Goal: Task Accomplishment & Management: Manage account settings

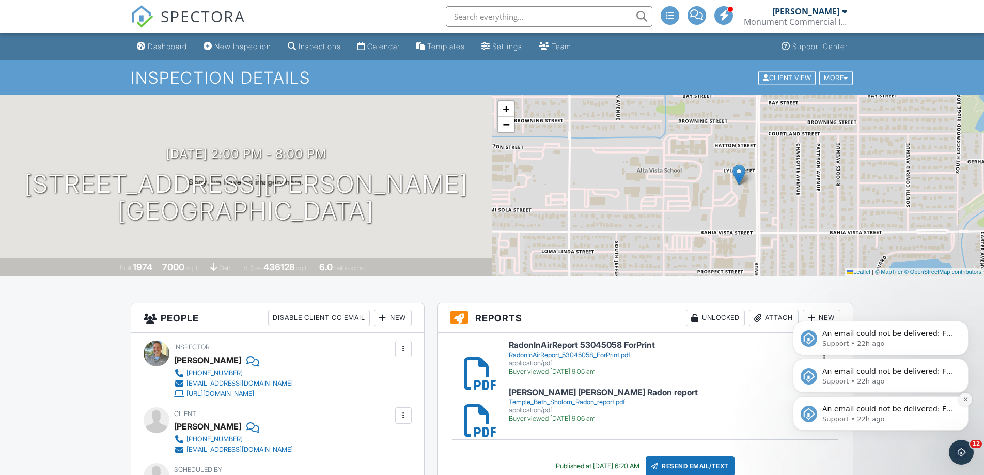
click at [967, 400] on icon "Dismiss notification" at bounding box center [966, 399] width 6 height 6
click at [967, 400] on icon "Dismiss notification" at bounding box center [966, 399] width 5 height 5
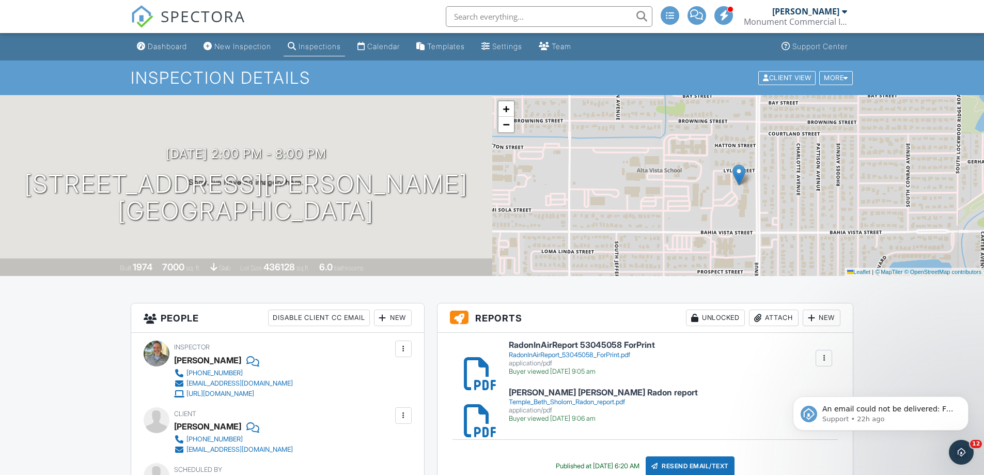
click at [967, 400] on icon "Dismiss notification" at bounding box center [966, 399] width 5 height 5
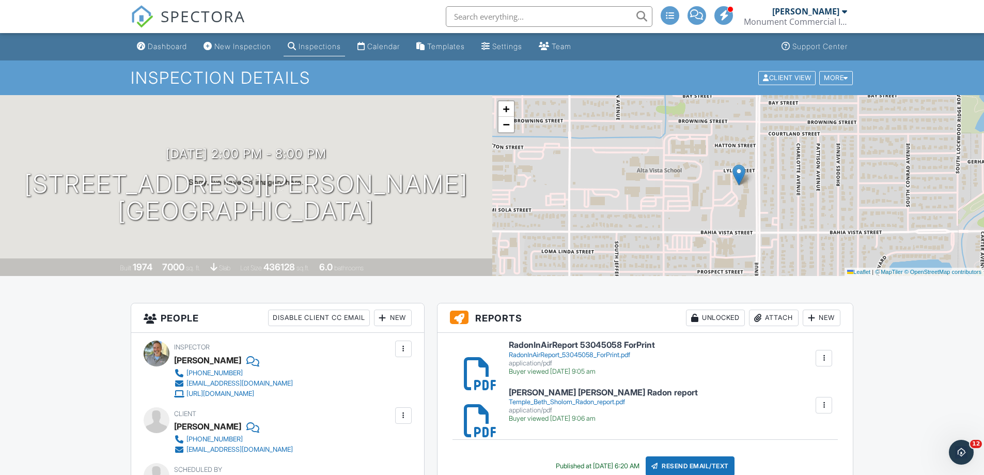
click at [541, 398] on div "Temple_Beth_Sholom_Radon_report.pdf" at bounding box center [603, 402] width 189 height 8
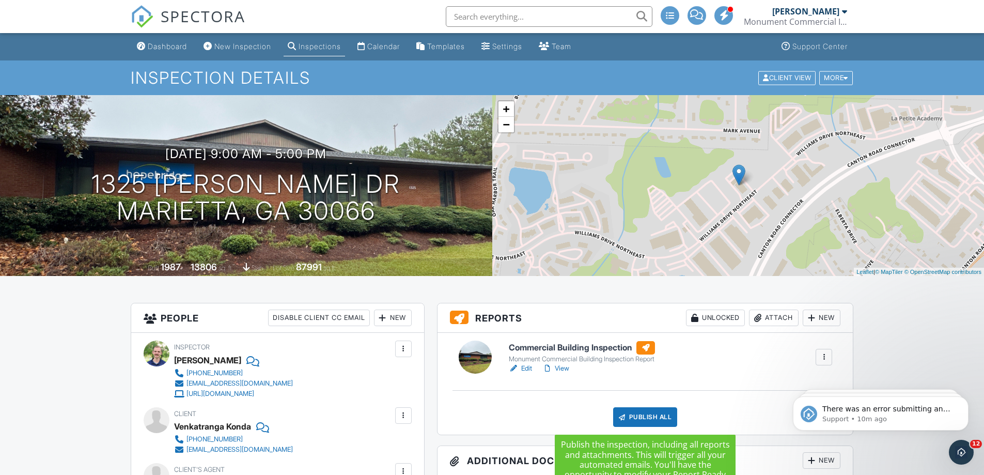
click at [643, 416] on div "Publish All" at bounding box center [645, 417] width 65 height 20
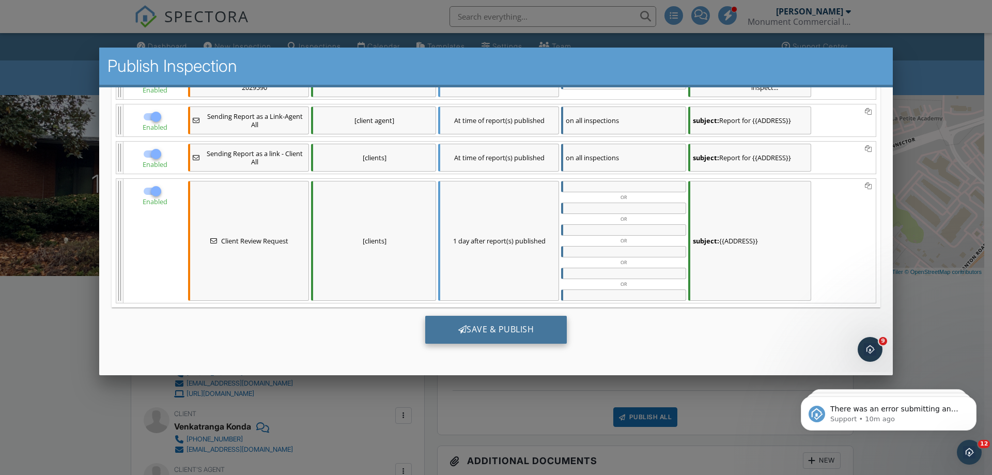
click at [510, 329] on div "Save & Publish" at bounding box center [496, 329] width 142 height 28
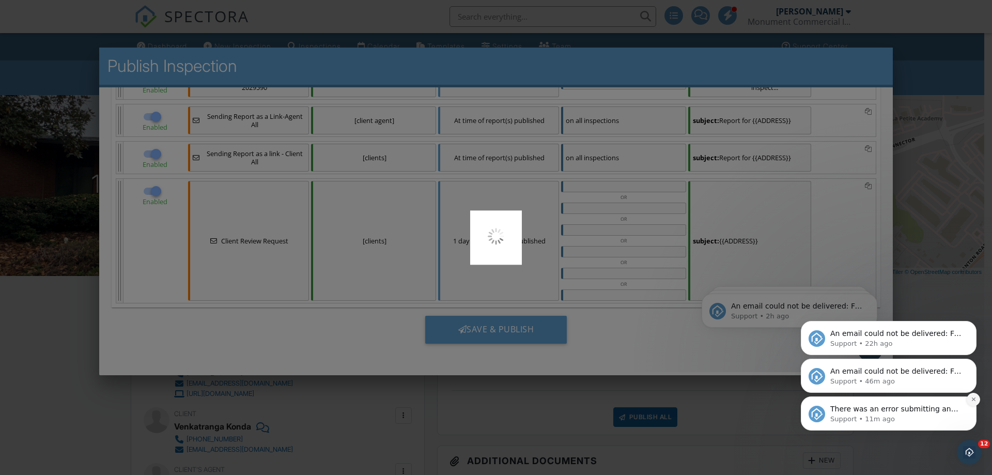
click at [971, 399] on icon "Dismiss notification" at bounding box center [974, 399] width 6 height 6
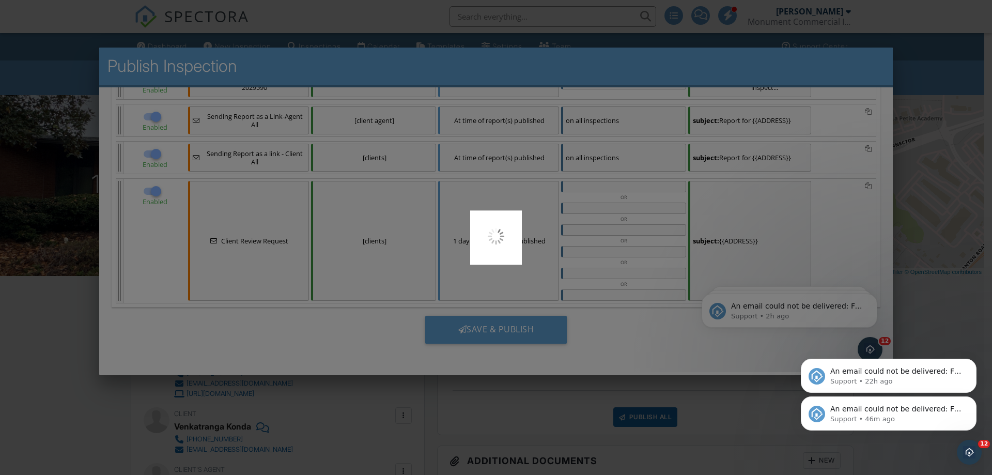
click at [971, 399] on icon "Dismiss notification" at bounding box center [973, 399] width 5 height 5
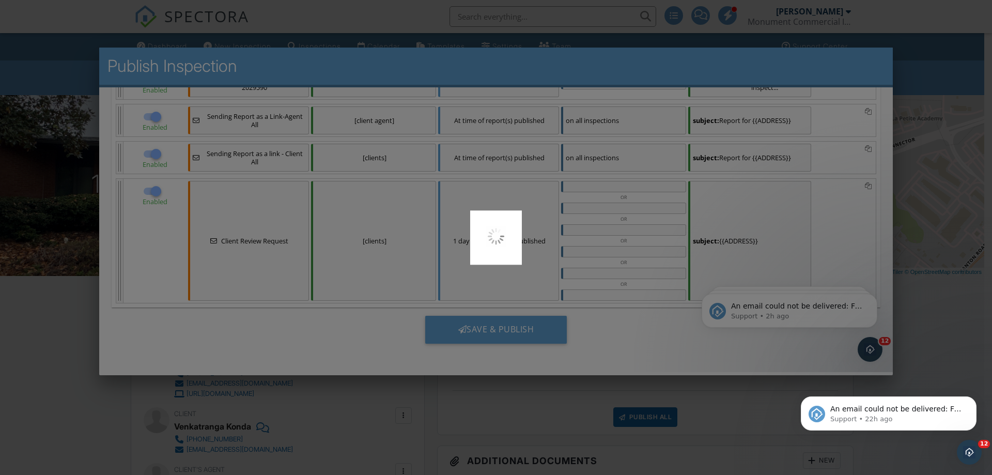
click at [971, 399] on icon "Dismiss notification" at bounding box center [973, 399] width 5 height 5
